Goal: Task Accomplishment & Management: Manage account settings

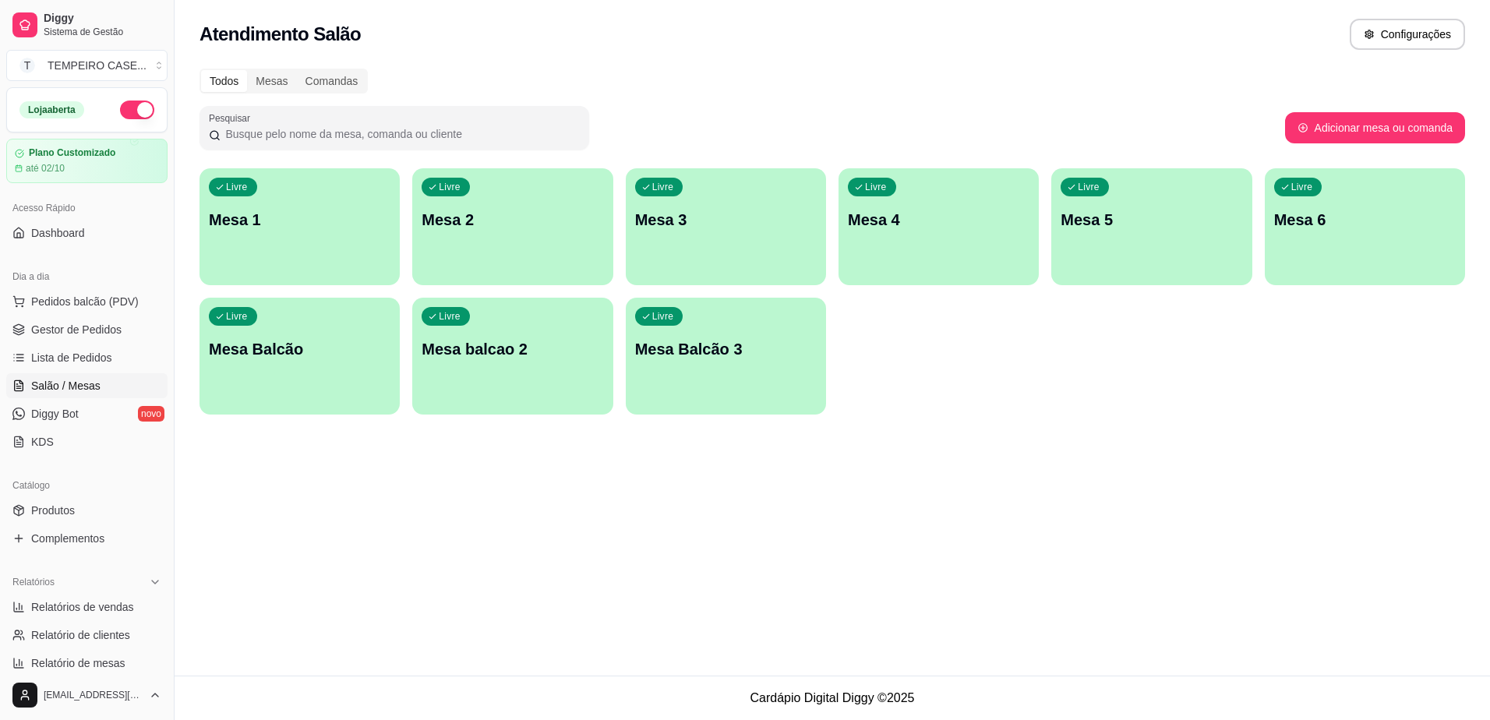
click at [58, 322] on span "Gestor de Pedidos" at bounding box center [76, 330] width 90 height 16
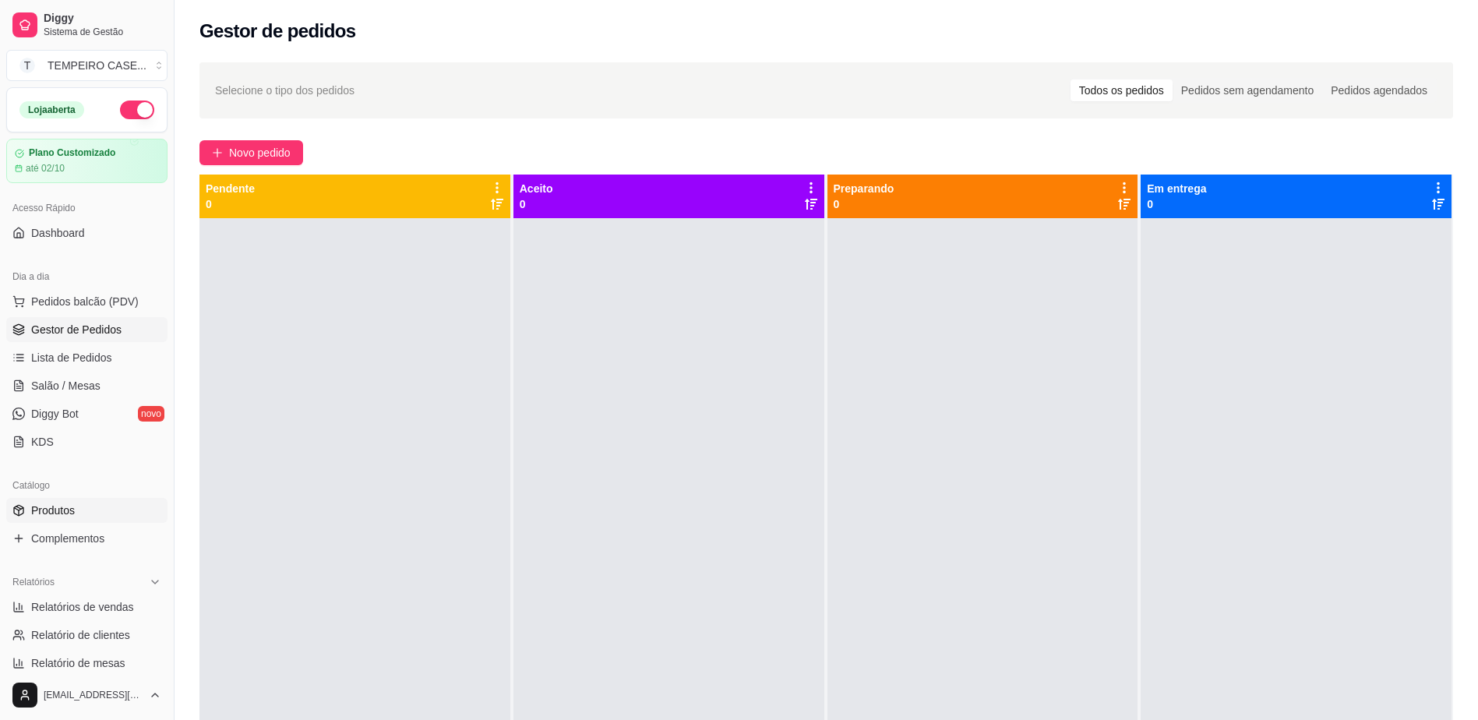
click at [52, 519] on link "Produtos" at bounding box center [86, 510] width 161 height 25
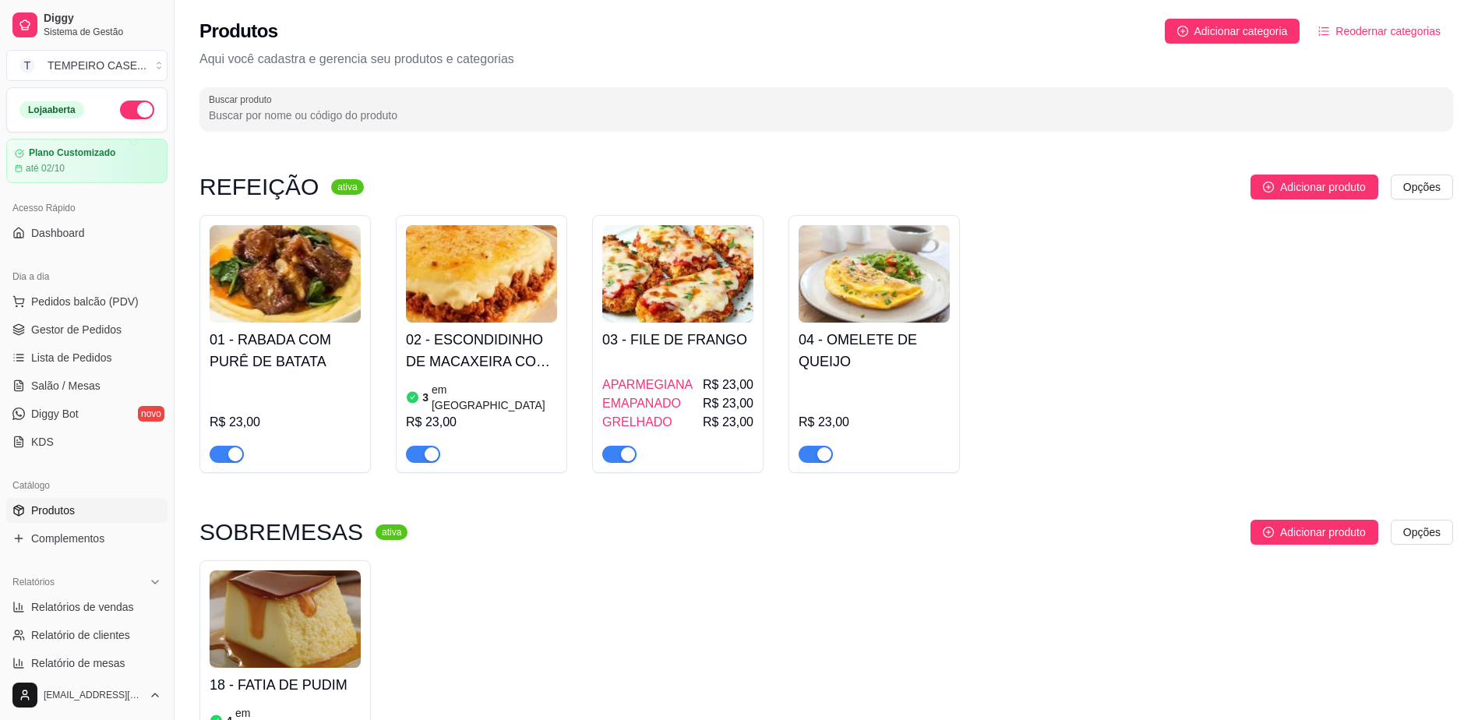
click at [502, 390] on div "3 em [GEOGRAPHIC_DATA]" at bounding box center [481, 397] width 151 height 31
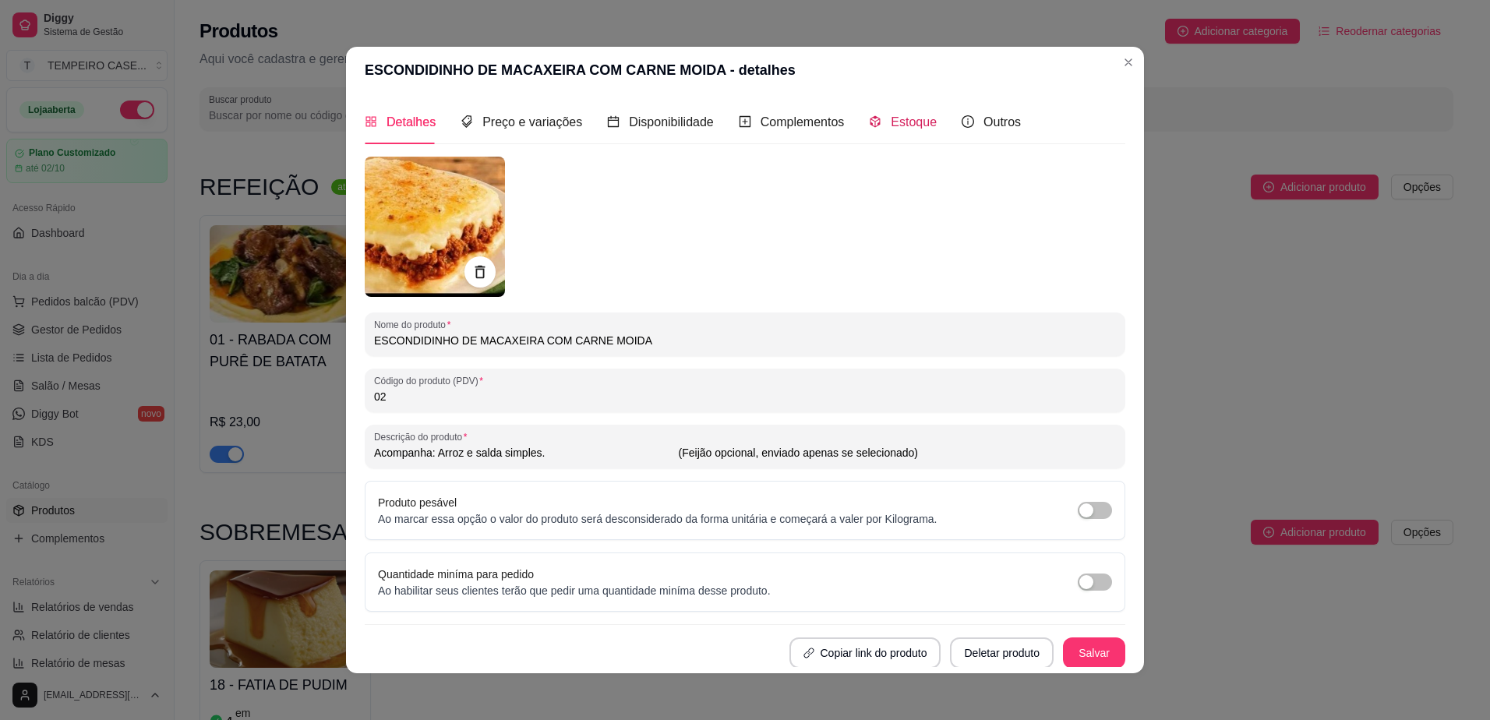
click at [891, 125] on span "Estoque" at bounding box center [914, 121] width 46 height 13
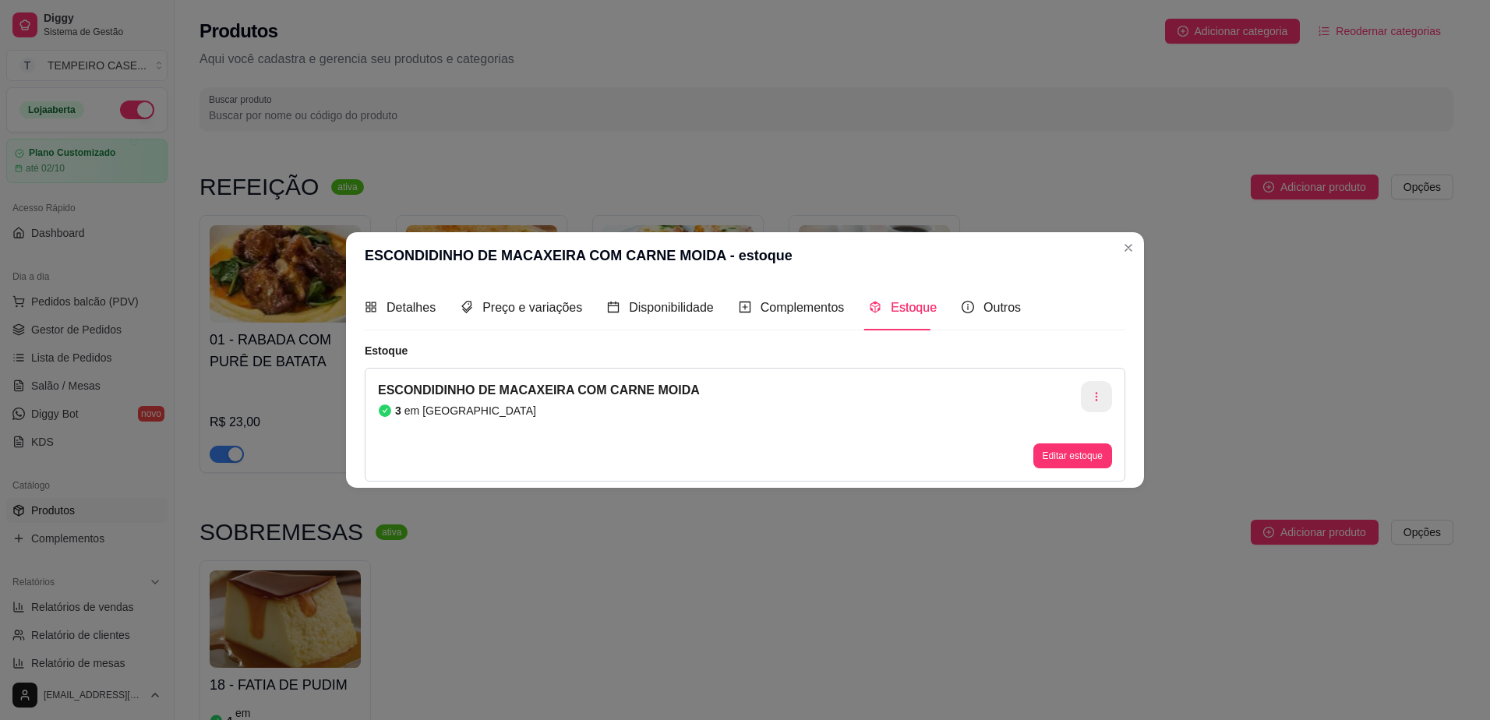
click at [1094, 400] on icon "button" at bounding box center [1096, 396] width 11 height 11
click at [1052, 462] on span "Apagar estoque" at bounding box center [1105, 462] width 114 height 16
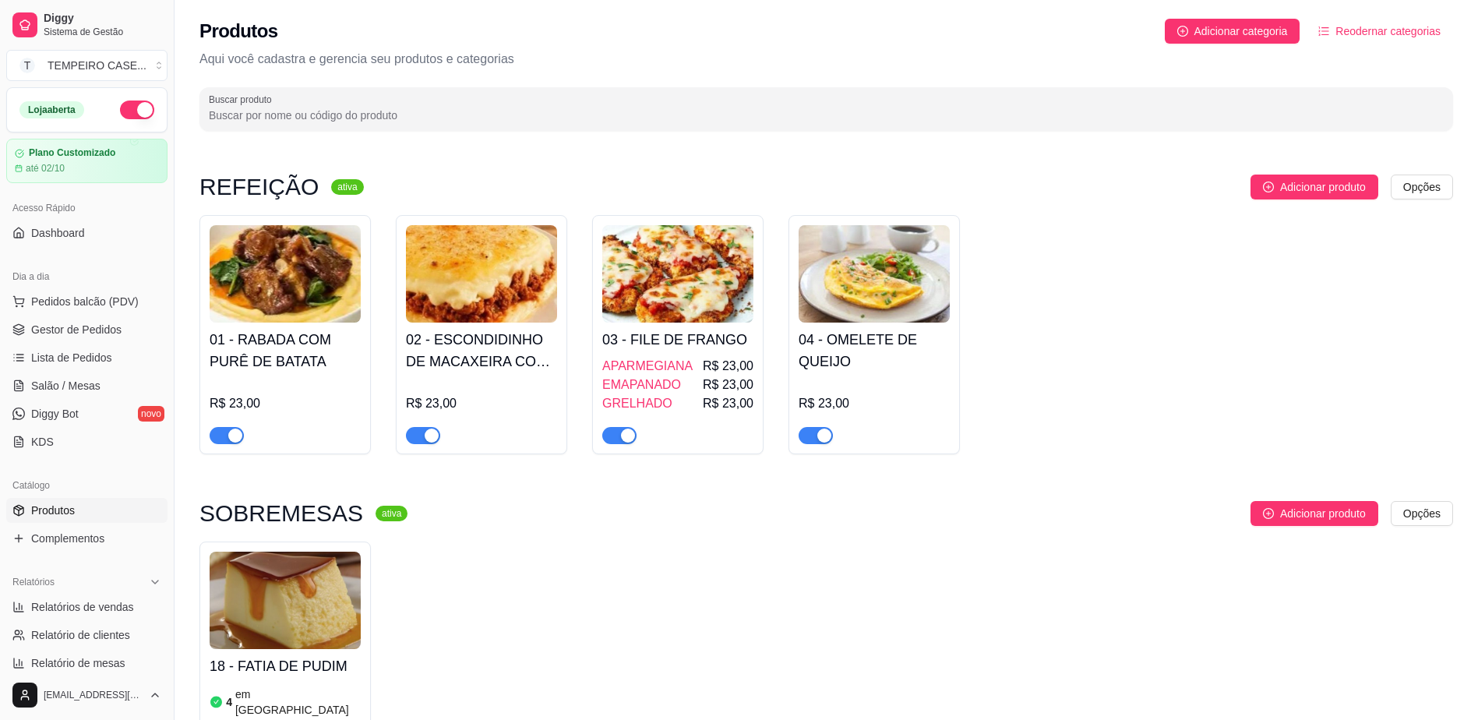
click at [306, 350] on h4 "01 - RABADA COM PURÊ DE BATATA" at bounding box center [285, 351] width 151 height 44
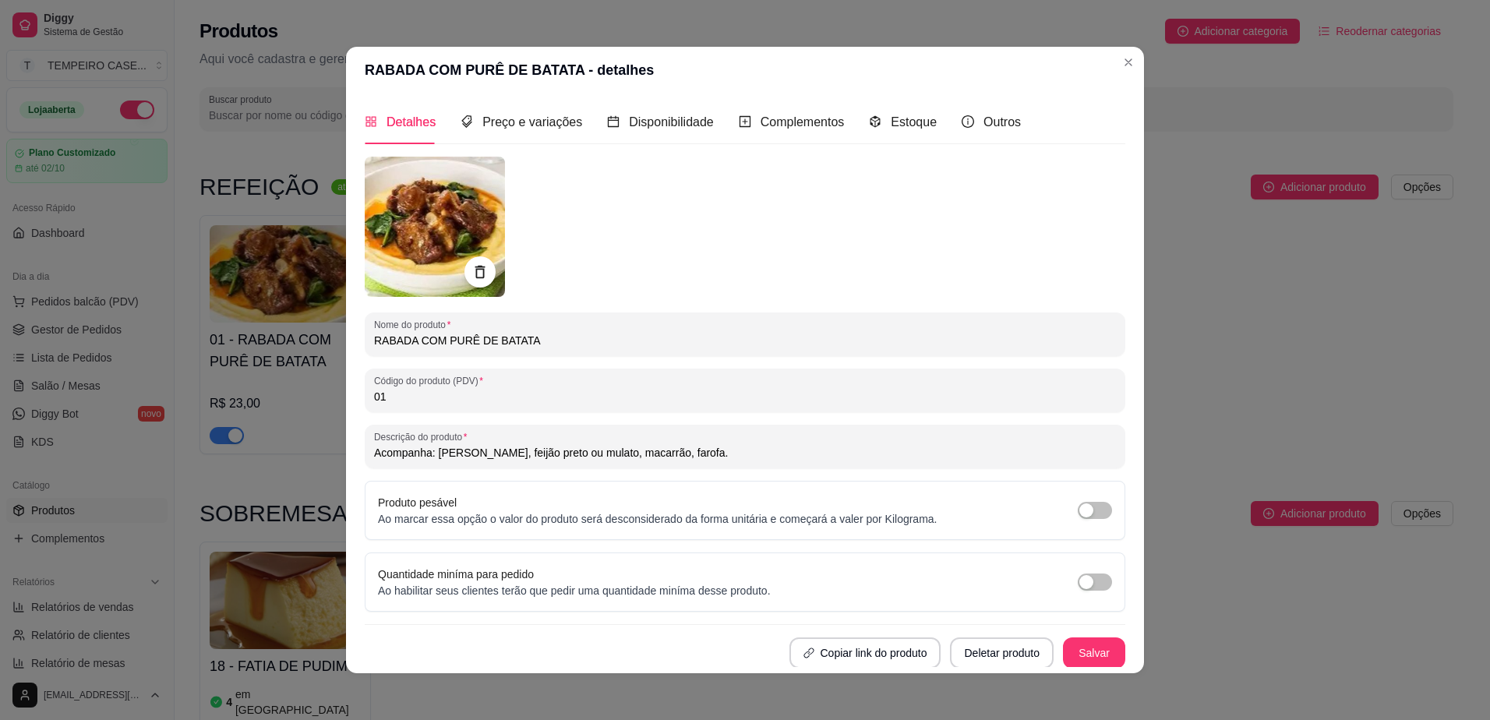
click at [436, 244] on img at bounding box center [435, 227] width 140 height 140
click at [421, 225] on img at bounding box center [435, 227] width 140 height 140
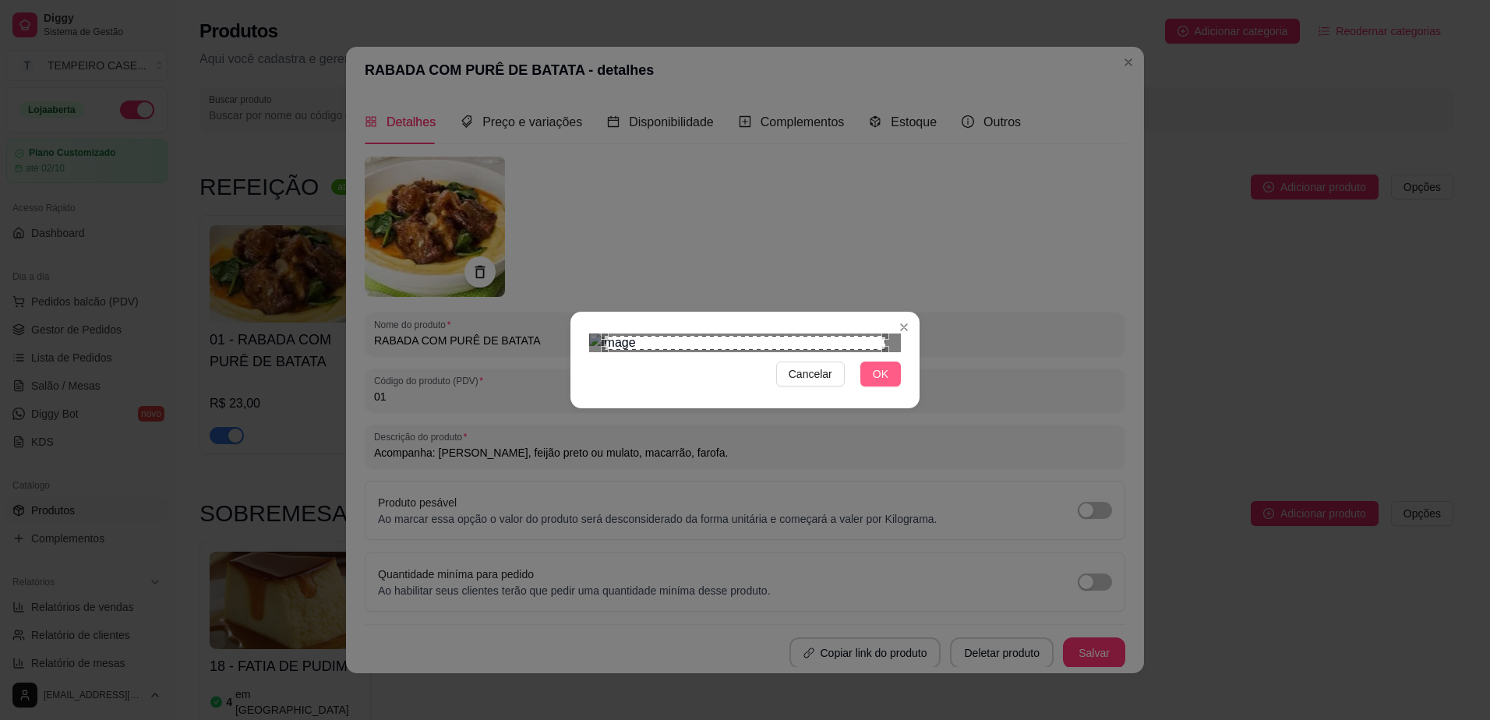
click at [885, 383] on span "OK" at bounding box center [881, 373] width 16 height 17
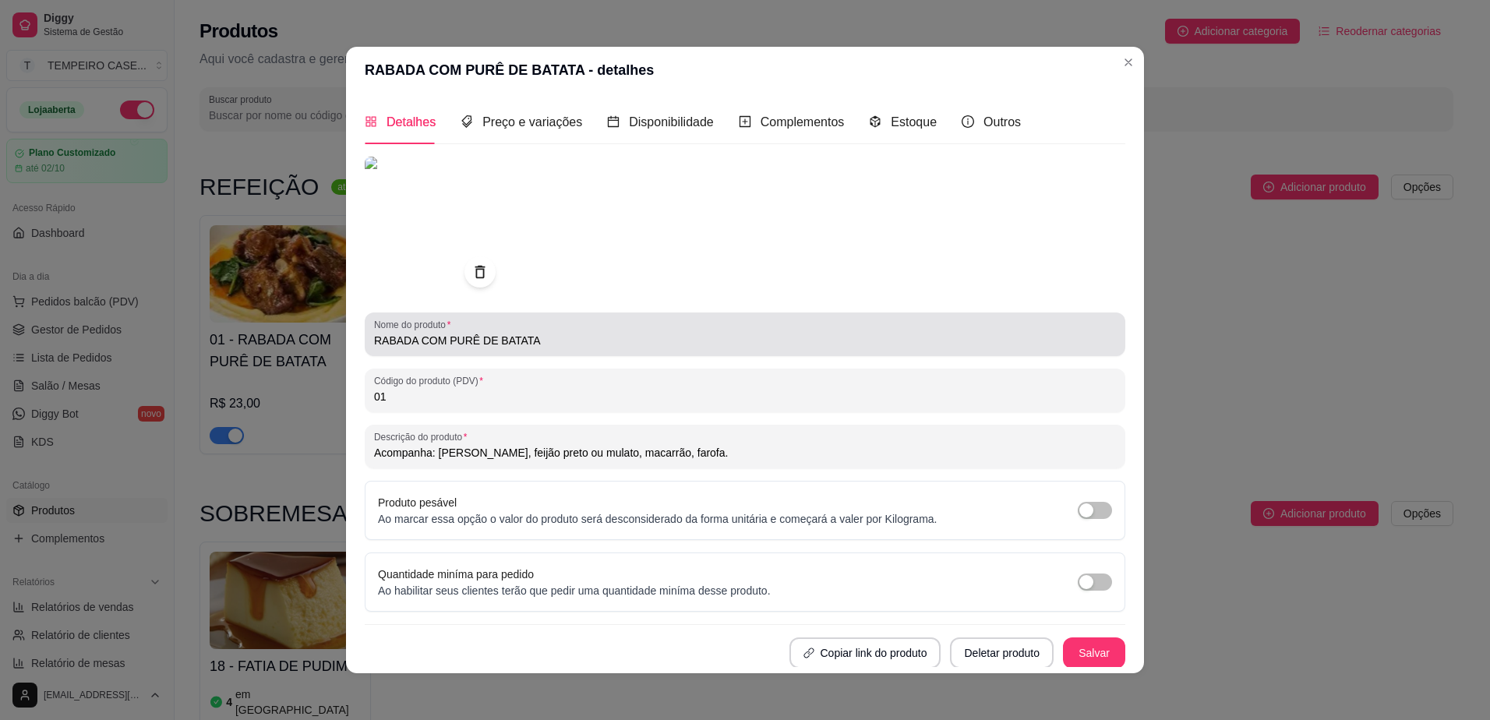
click at [518, 317] on div "Nome do produto RABADA COM PURÊ DE BATATA" at bounding box center [745, 334] width 760 height 44
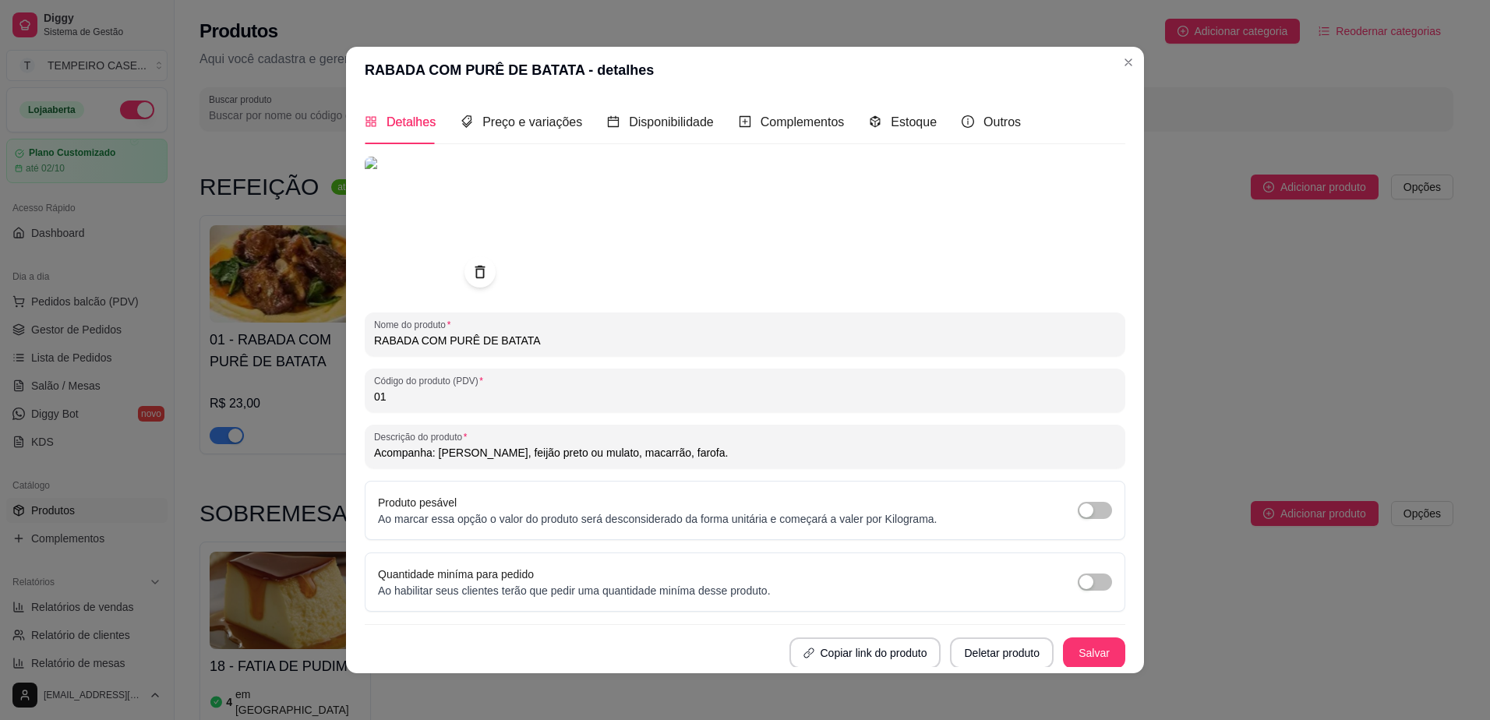
click at [517, 333] on input "RABADA COM PURÊ DE BATATA" at bounding box center [745, 341] width 742 height 16
type input "c"
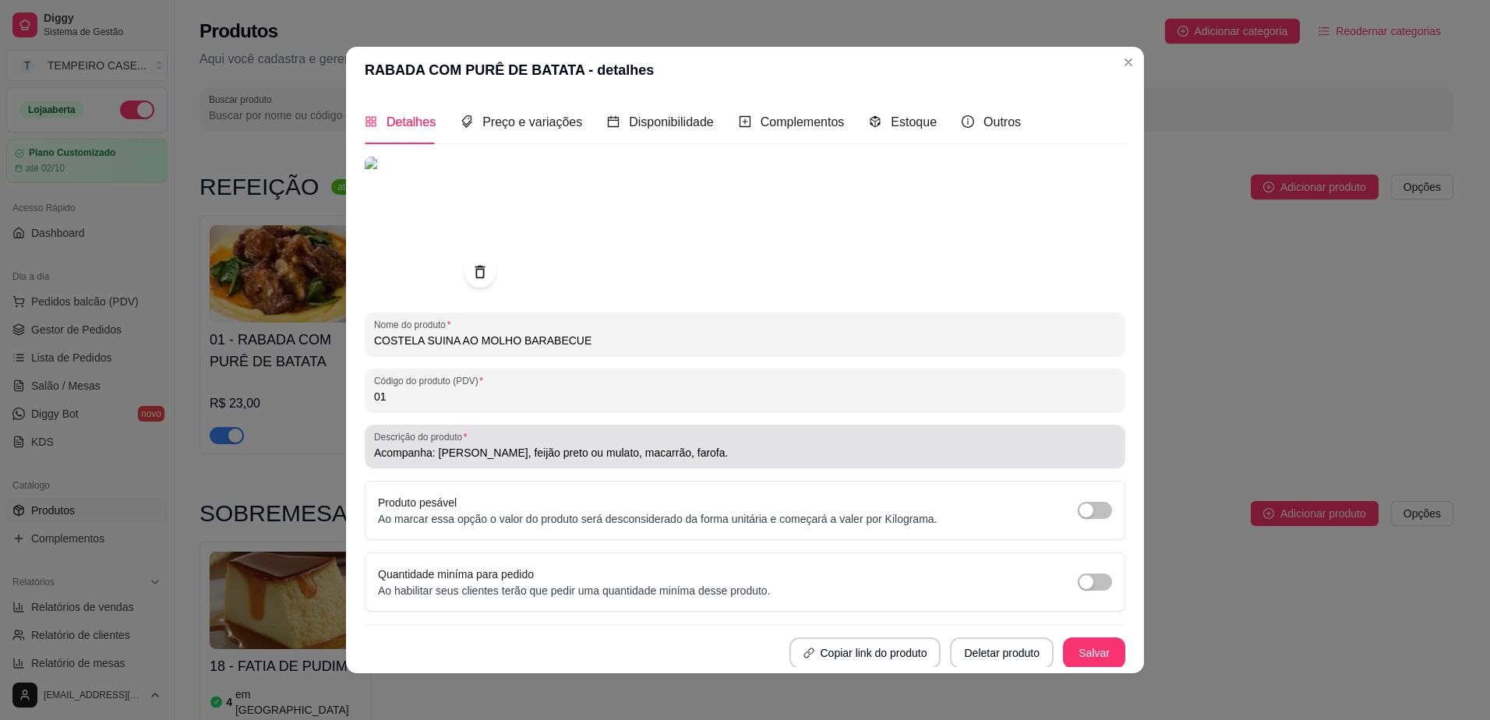
type input "COSTELA SUINA AO MOLHO BARABECUE"
click at [650, 453] on input "Acompanha: [PERSON_NAME], feijão preto ou mulato, macarrão, farofa." at bounding box center [745, 453] width 742 height 16
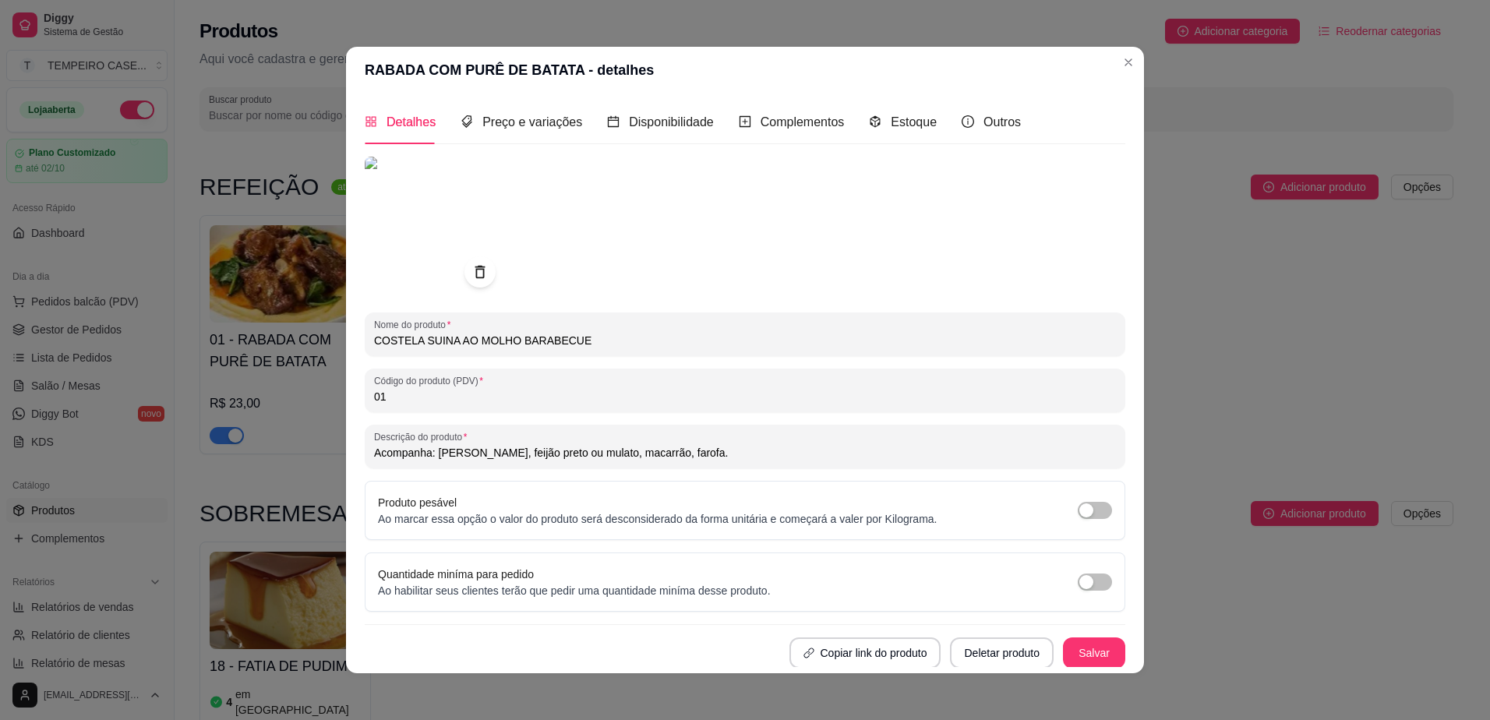
click at [654, 453] on input "Acompanha: [PERSON_NAME], feijão preto ou mulato, macarrão, farofa." at bounding box center [745, 453] width 742 height 16
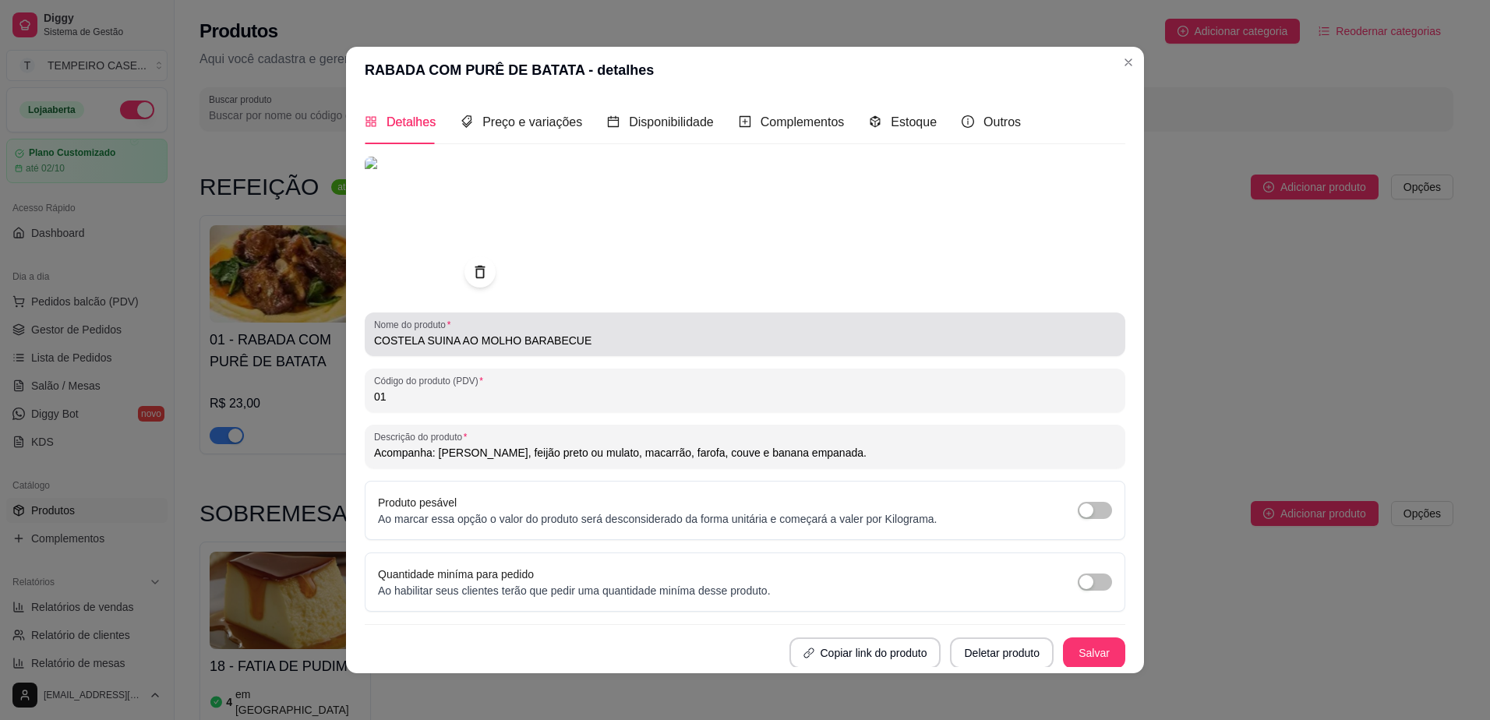
type input "Acompanha: [PERSON_NAME], feijão preto ou mulato, macarrão, farofa, couve e ban…"
click at [592, 344] on input "COSTELA SUINA AO MOLHO BARABECUE" at bounding box center [745, 341] width 742 height 16
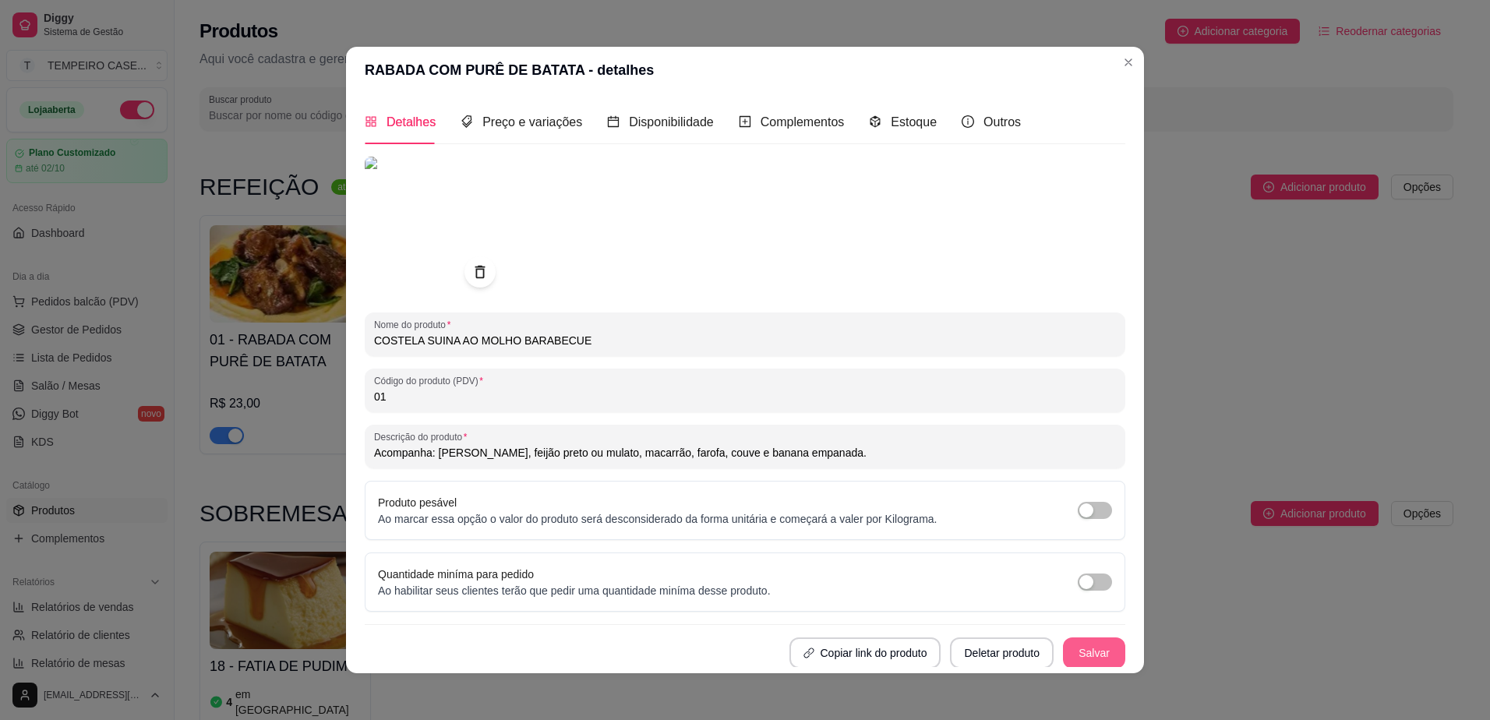
click at [1071, 652] on button "Salvar" at bounding box center [1094, 652] width 62 height 31
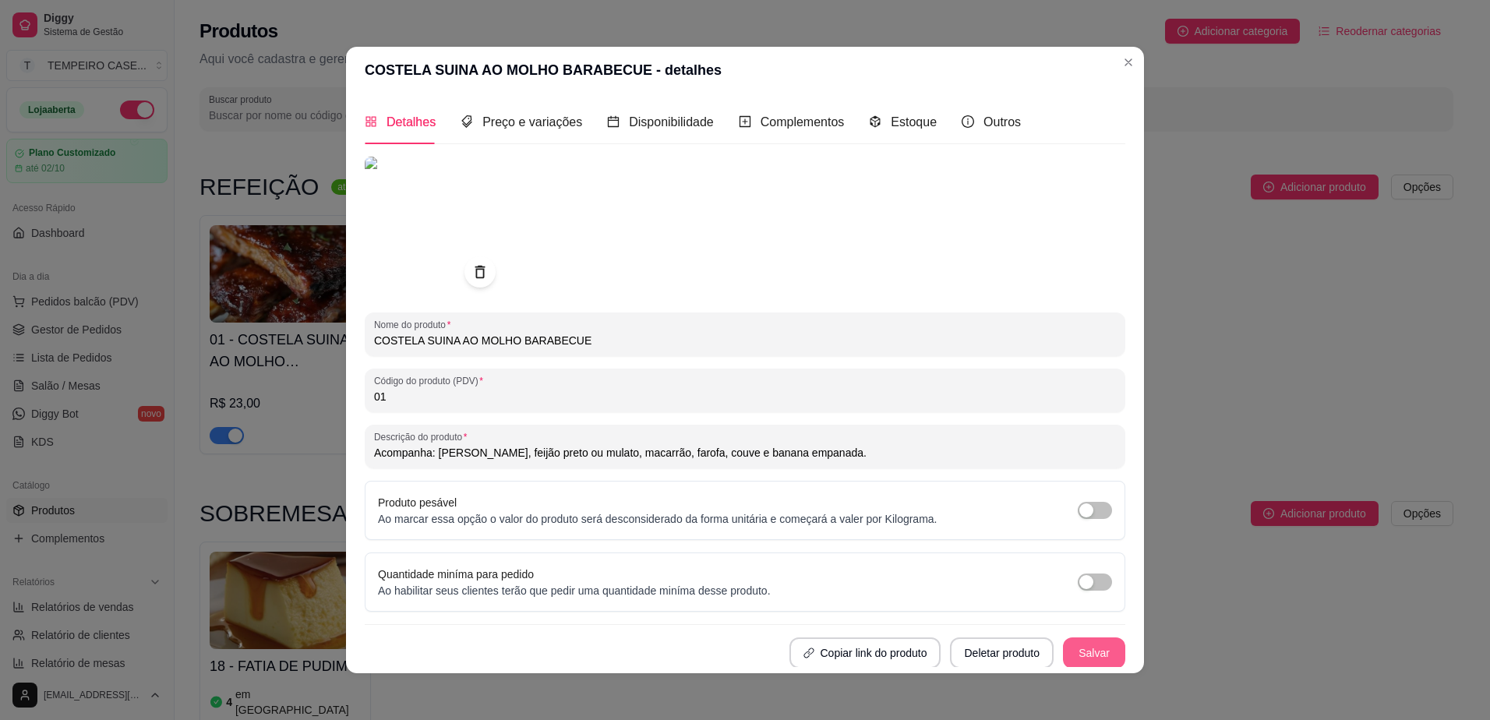
click at [1063, 654] on button "Salvar" at bounding box center [1094, 652] width 62 height 31
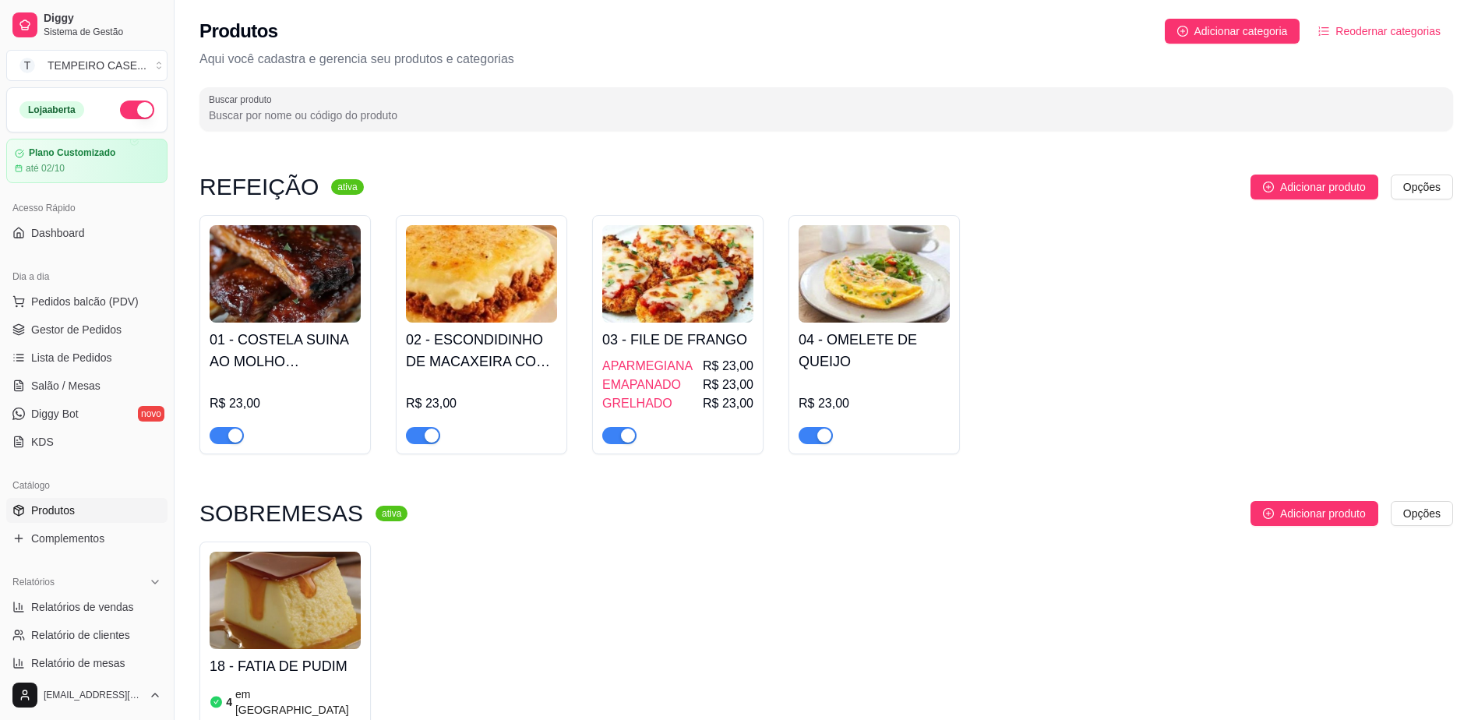
click at [479, 362] on h4 "02 - ESCONDIDINHO DE MACAXEIRA COM CARNE MOIDA" at bounding box center [481, 351] width 151 height 44
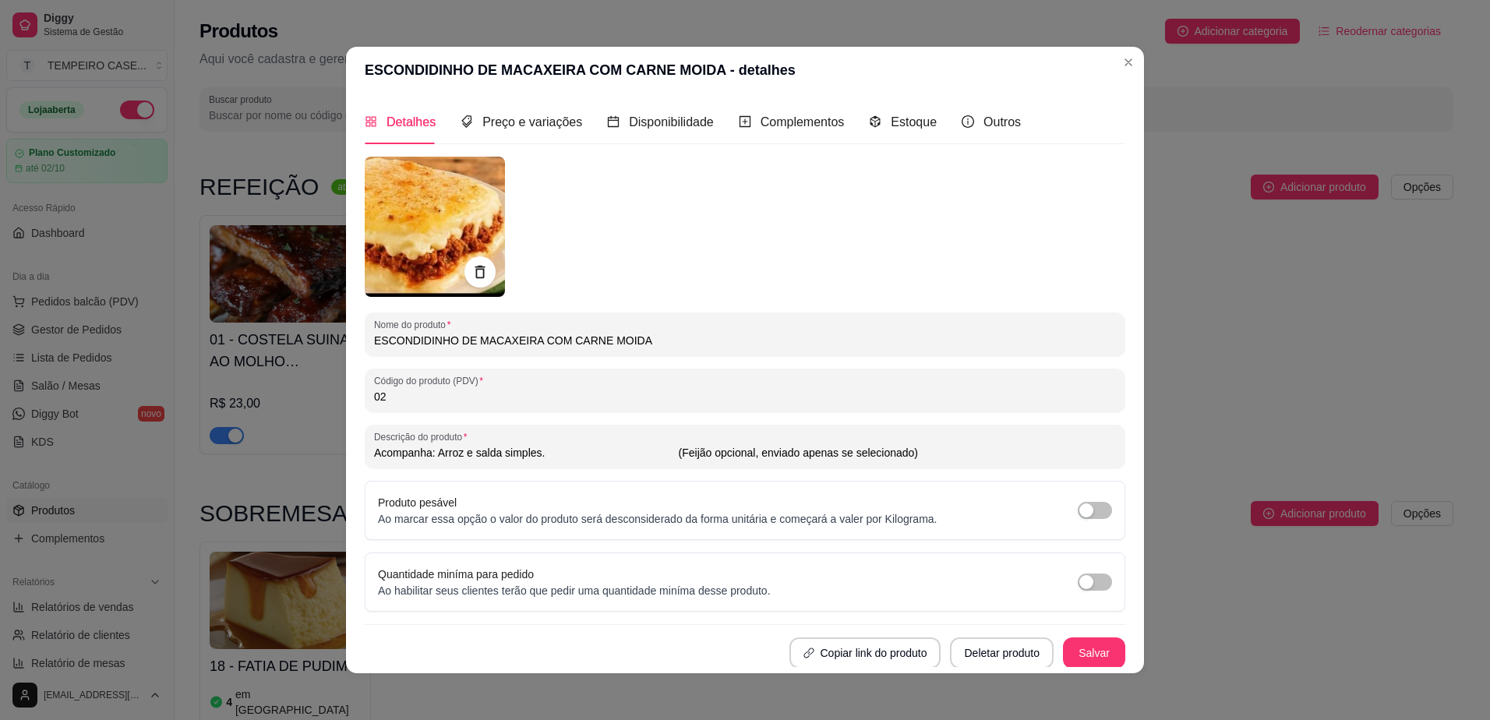
click at [436, 222] on img at bounding box center [435, 226] width 140 height 139
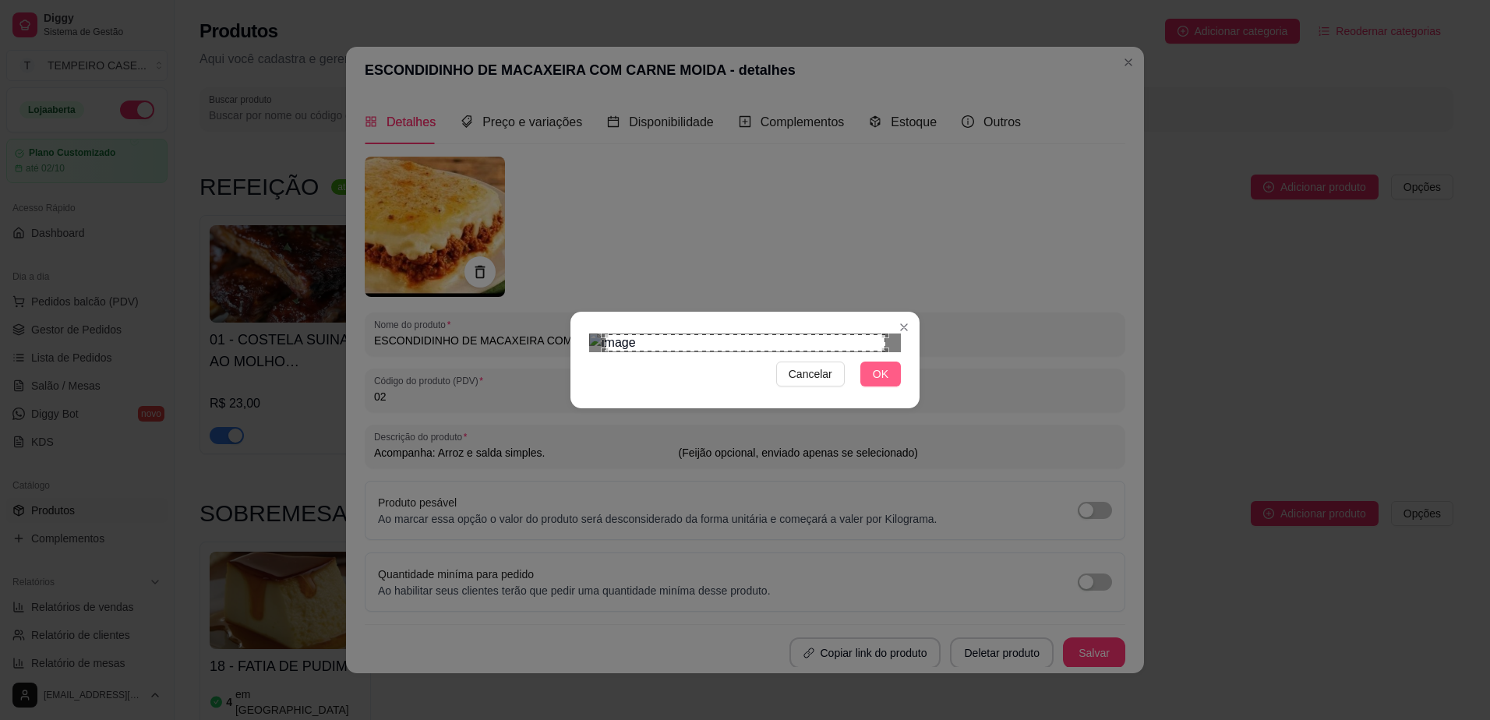
click at [874, 383] on span "OK" at bounding box center [881, 373] width 16 height 17
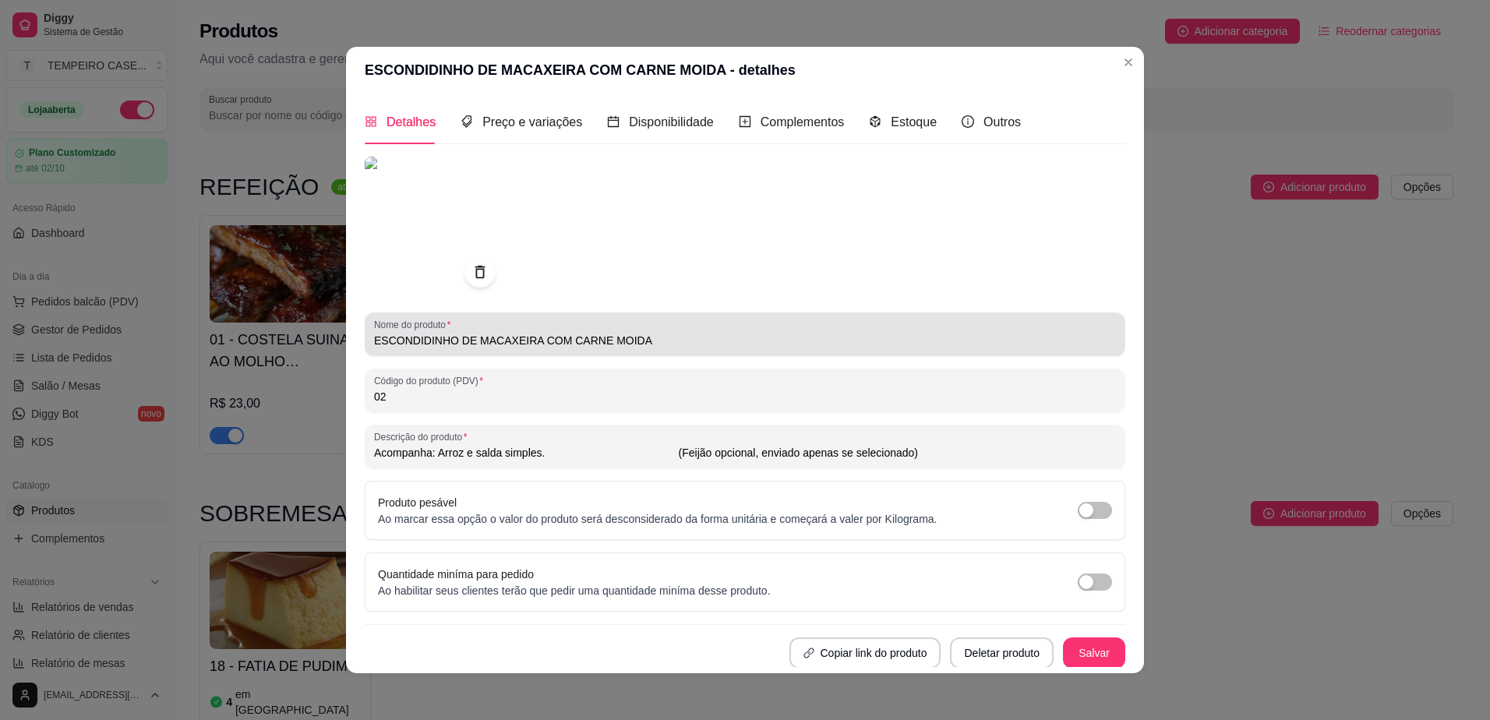
click at [589, 352] on div "Nome do produto ESCONDIDINHO DE MACAXEIRA COM CARNE MOIDA" at bounding box center [745, 334] width 760 height 44
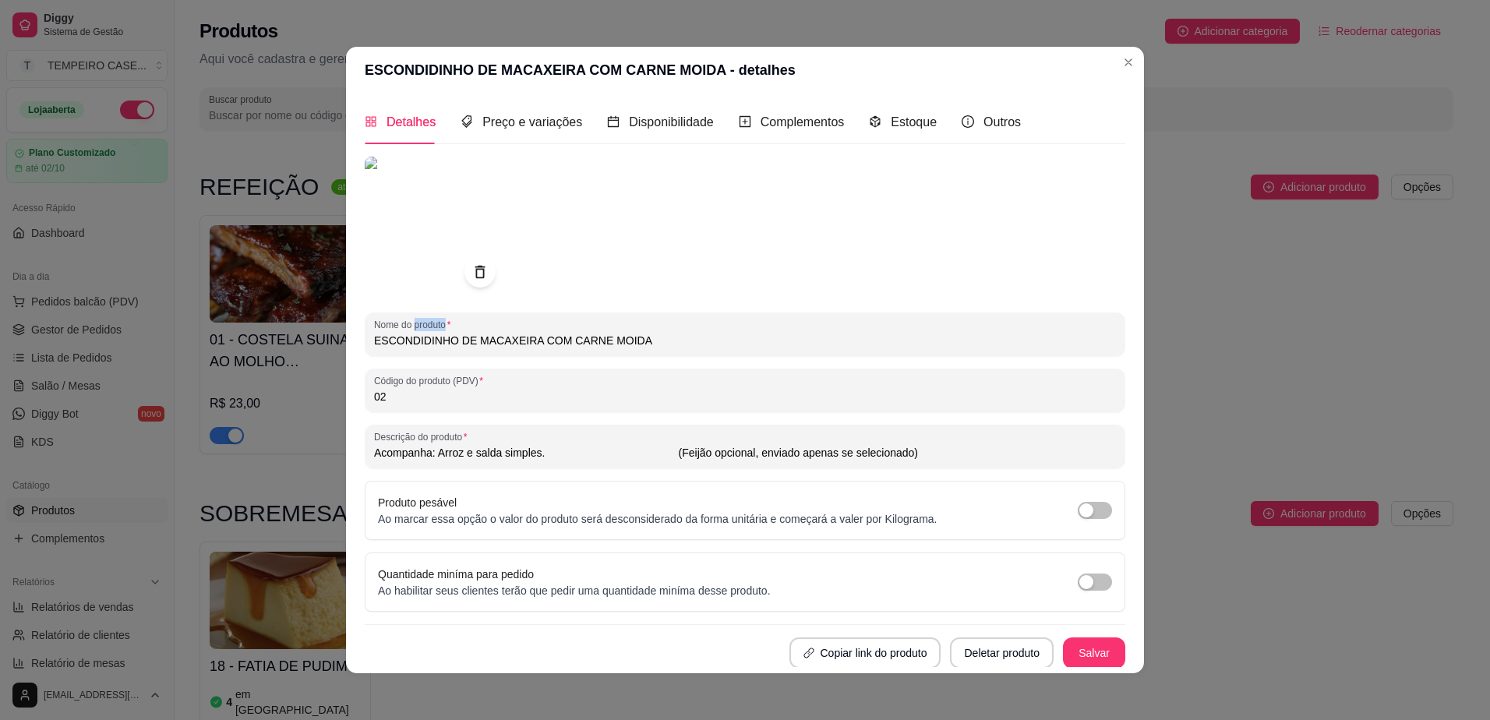
click at [588, 352] on div "Nome do produto ESCONDIDINHO DE MACAXEIRA COM CARNE MOIDA" at bounding box center [745, 334] width 760 height 44
click at [588, 351] on div "Nome do produto ESCONDIDINHO DE MACAXEIRA COM CARNE MOIDA" at bounding box center [745, 334] width 760 height 44
click at [587, 346] on input "ESCONDIDINHO DE MACAXEIRA COM CARNE MOIDA" at bounding box center [745, 341] width 742 height 16
click at [586, 338] on input "ESCONDIDINHO DE MACAXEIRA COM CARNE MOIDA" at bounding box center [745, 341] width 742 height 16
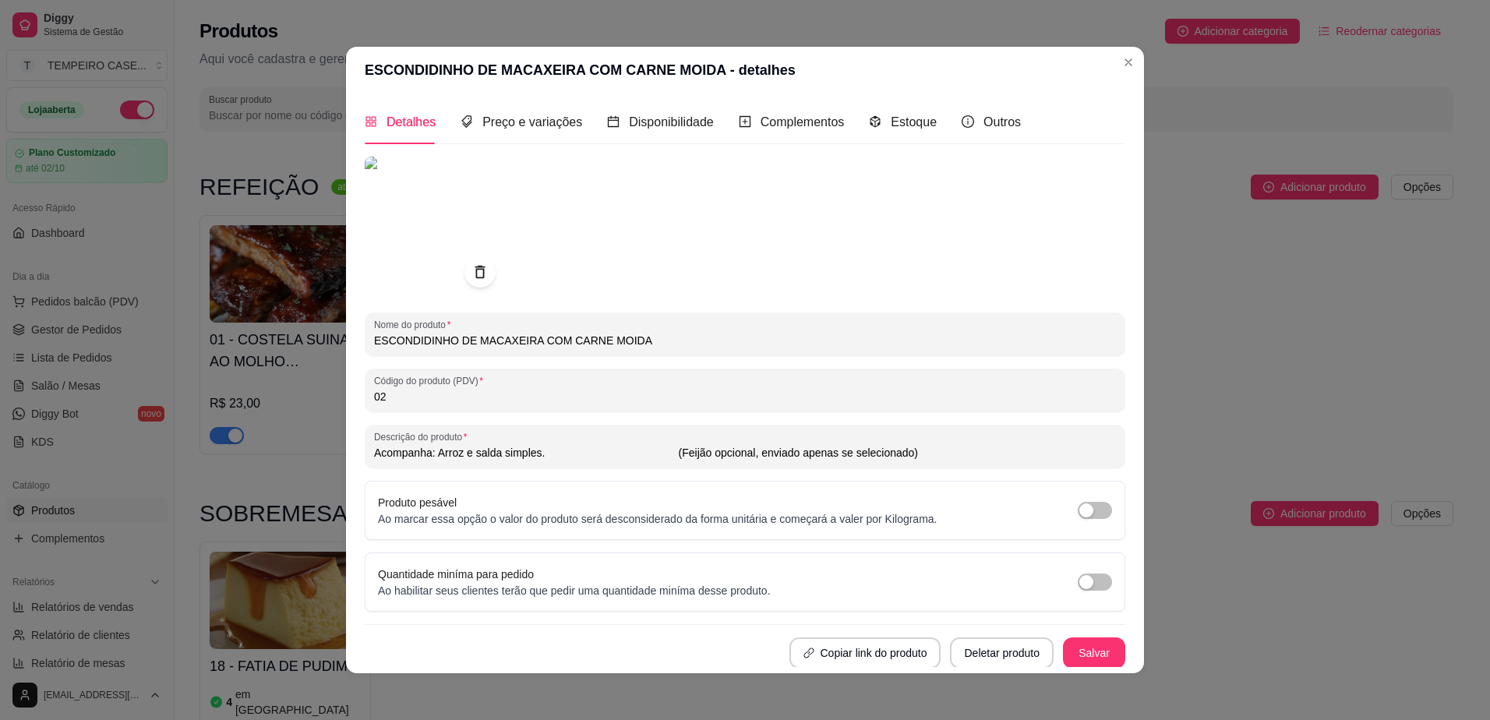
click at [586, 338] on input "ESCONDIDINHO DE MACAXEIRA COM CARNE MOIDA" at bounding box center [745, 341] width 742 height 16
type input "l"
type input "ALMONDEGAS DE CARNE"
